Goal: Transaction & Acquisition: Download file/media

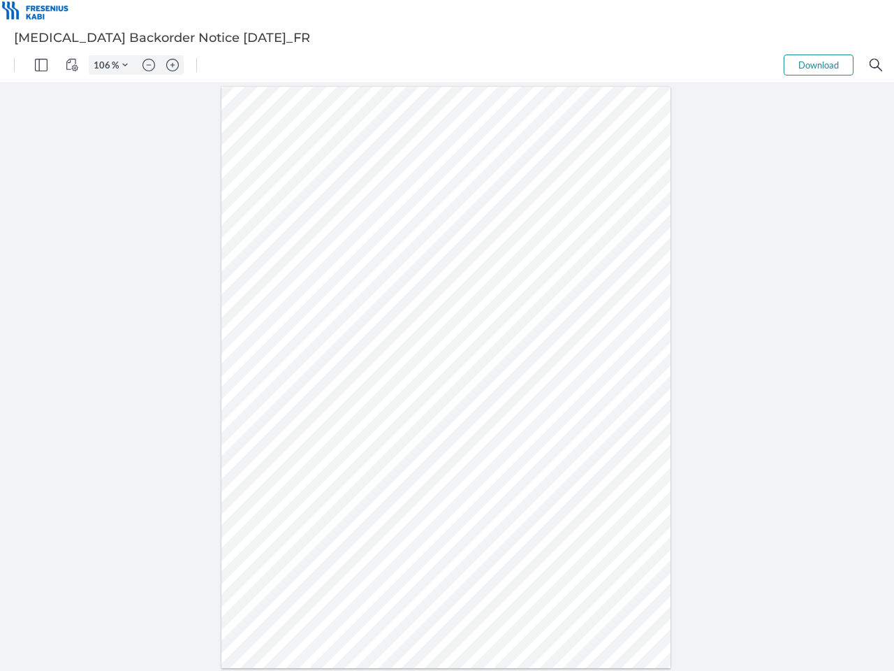
click at [41, 65] on img "Panel" at bounding box center [41, 65] width 13 height 13
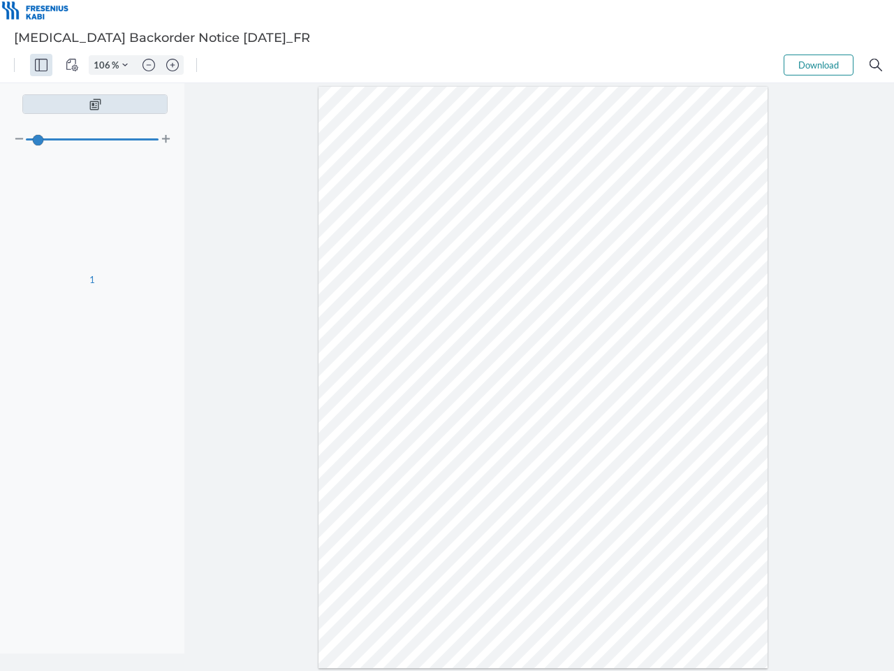
click at [72, 65] on img "View Controls" at bounding box center [72, 65] width 13 height 13
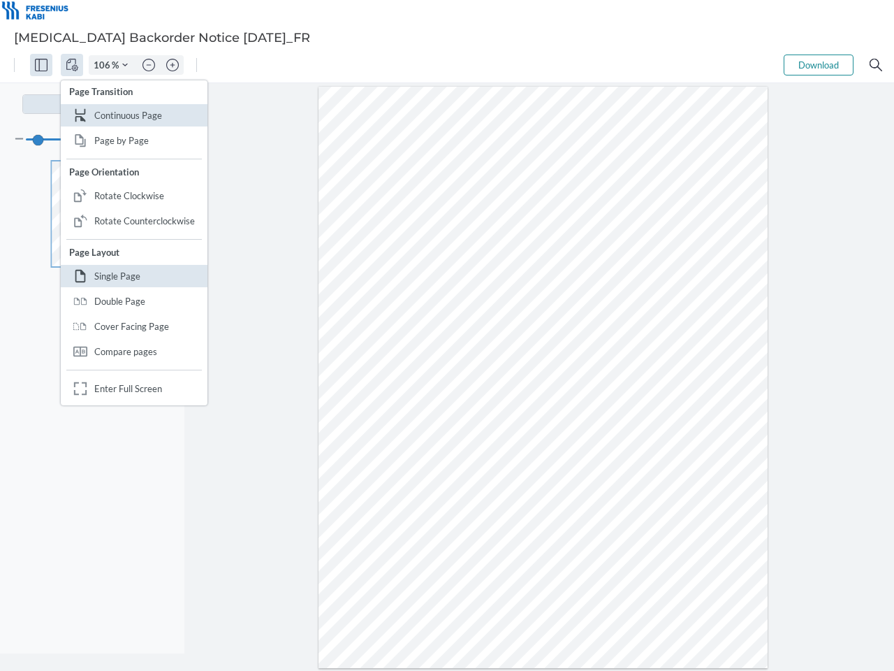
click at [104, 65] on input "106" at bounding box center [100, 65] width 22 height 13
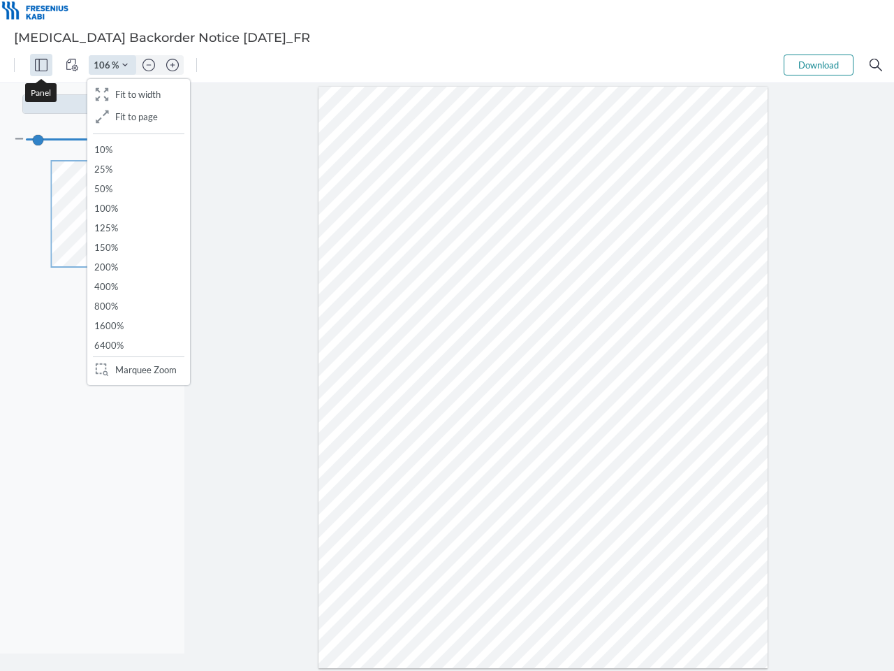
click at [125, 65] on img "Zoom Controls" at bounding box center [125, 65] width 6 height 6
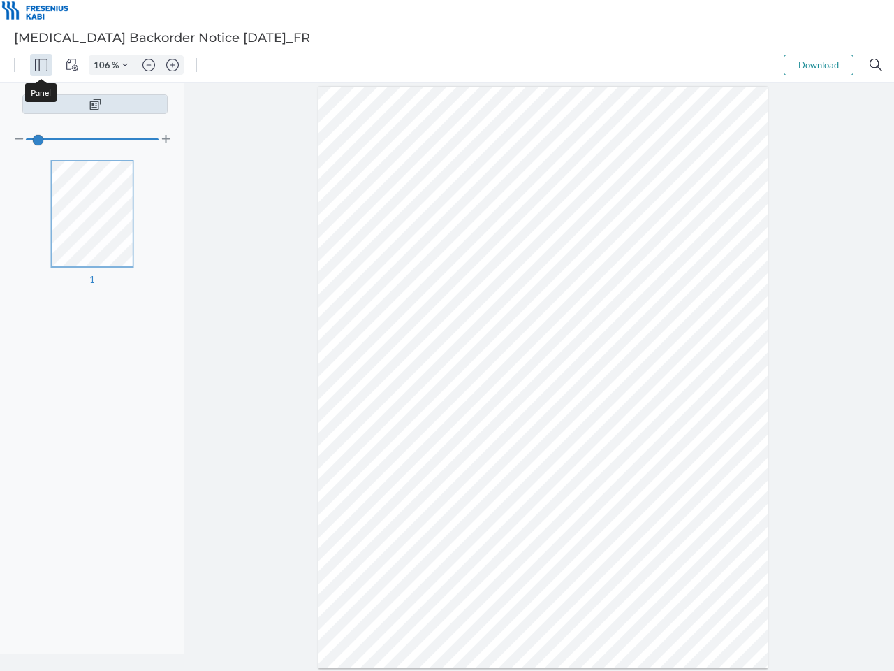
click at [149, 65] on img "Zoom out" at bounding box center [149, 65] width 13 height 13
click at [173, 65] on img "Zoom in" at bounding box center [172, 65] width 13 height 13
type input "106"
click at [819, 65] on button "Download" at bounding box center [819, 64] width 70 height 21
click at [876, 65] on img "Search" at bounding box center [876, 65] width 13 height 13
